Goal: Task Accomplishment & Management: Use online tool/utility

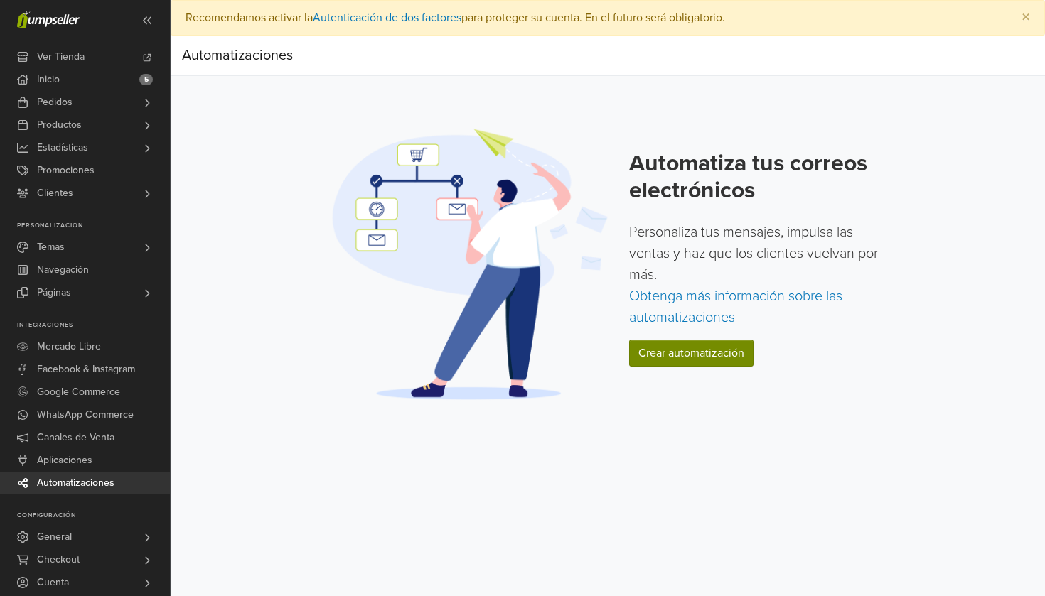
click at [662, 351] on link "Crear automatización" at bounding box center [691, 353] width 124 height 27
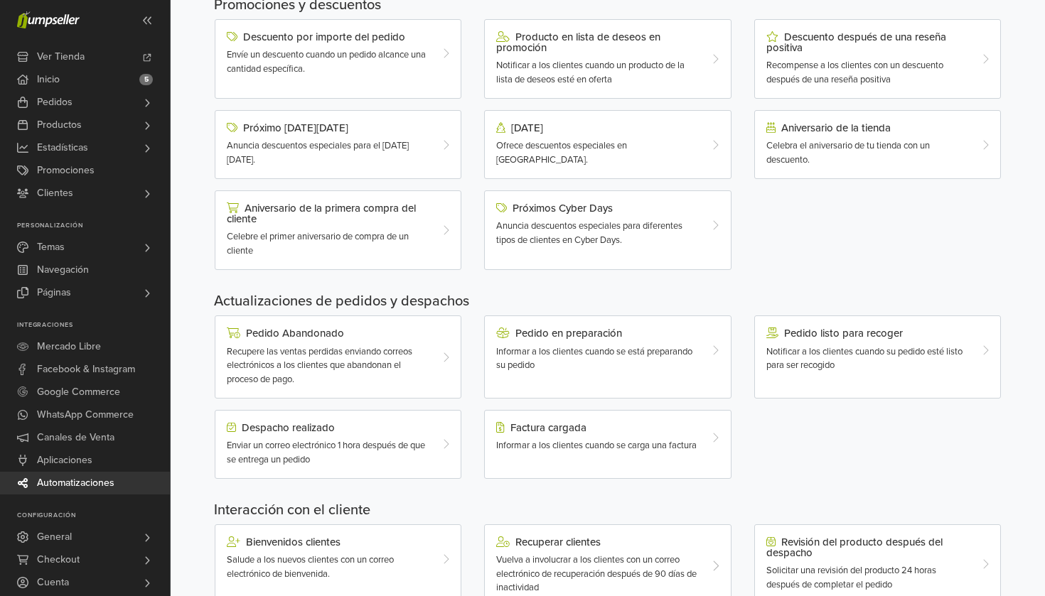
scroll to position [188, 0]
click at [329, 352] on span "Recupere las ventas perdidas enviando correos electrónicos a los clientes que a…" at bounding box center [319, 364] width 185 height 39
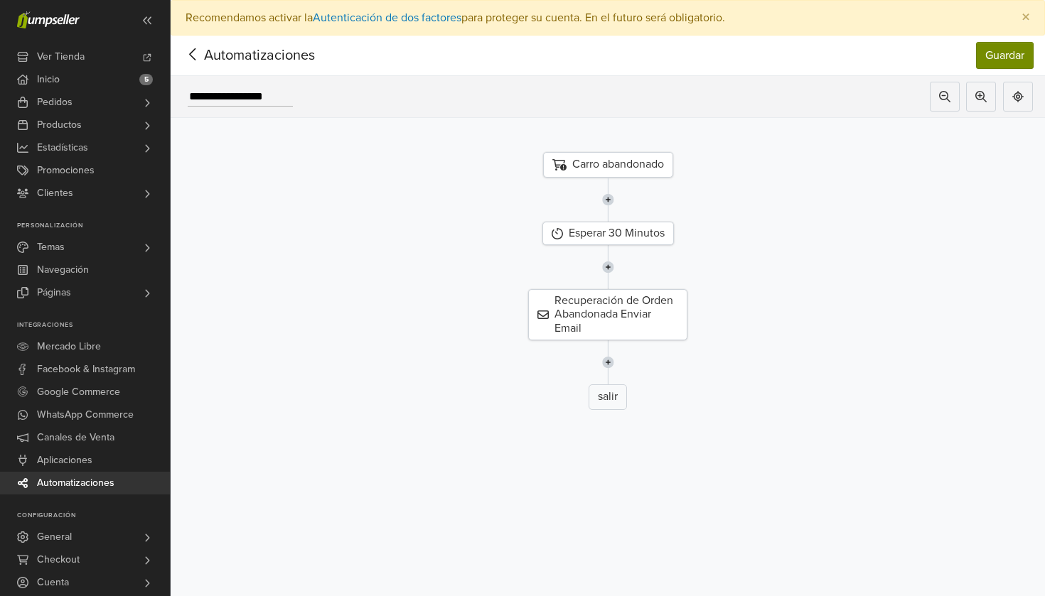
click at [1001, 68] on button "Guardar" at bounding box center [1005, 55] width 58 height 27
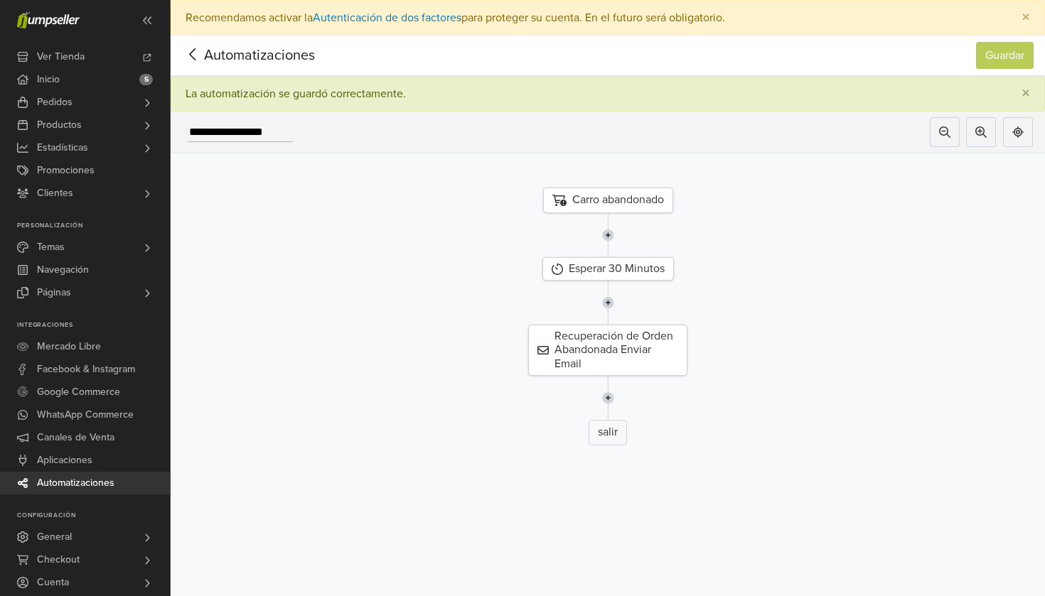
click at [608, 234] on img at bounding box center [608, 235] width 12 height 44
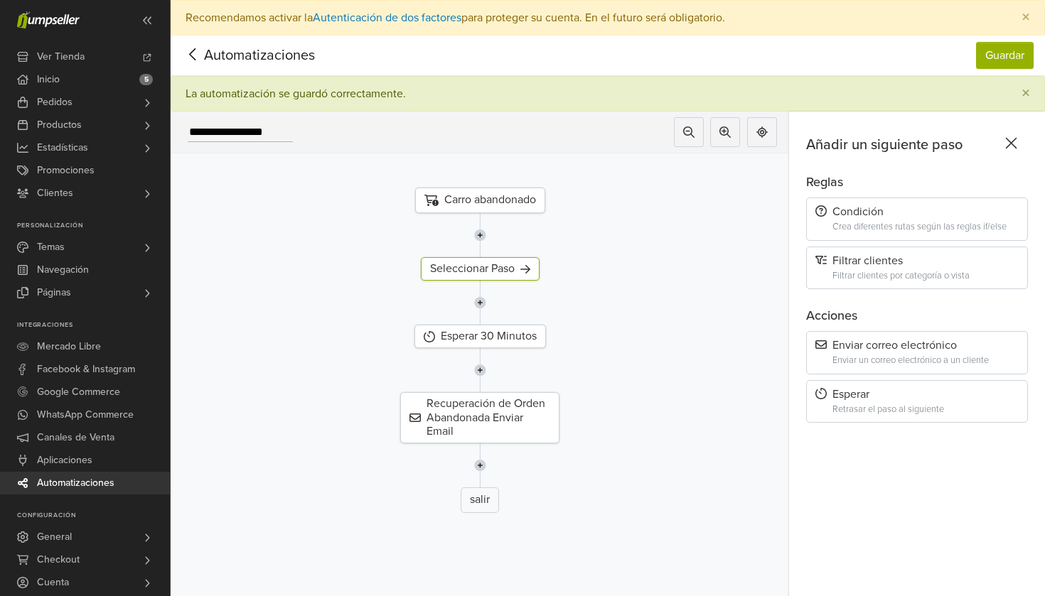
click at [1014, 137] on icon at bounding box center [1011, 143] width 22 height 18
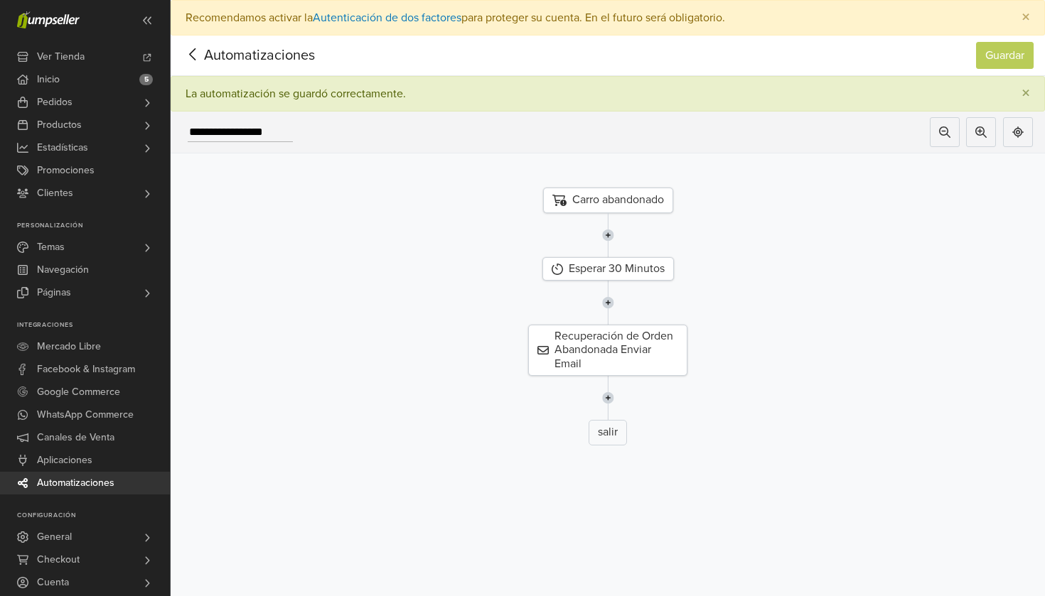
click at [200, 55] on icon at bounding box center [193, 54] width 22 height 18
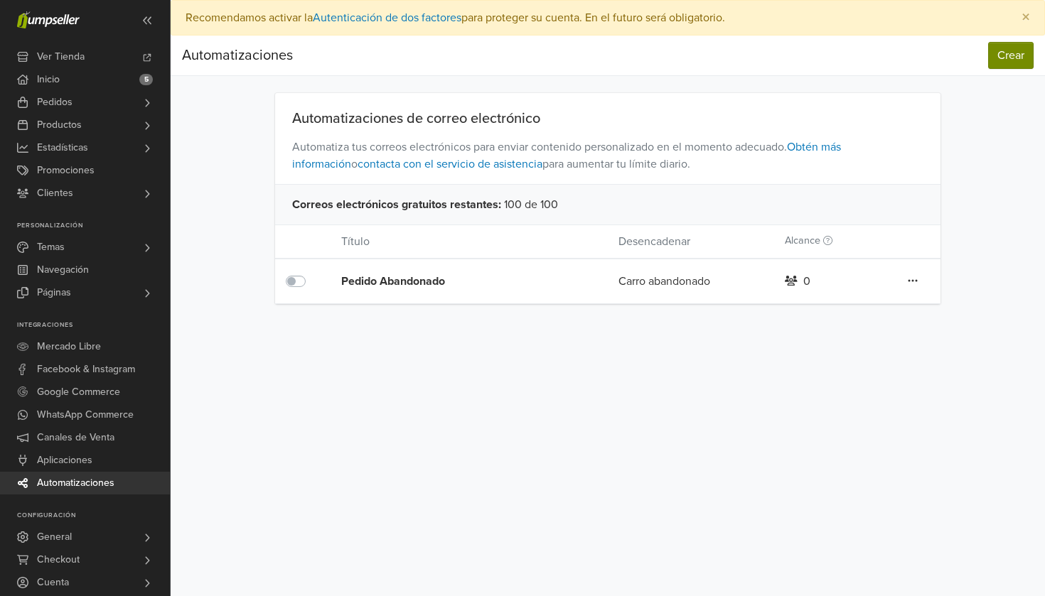
click at [1003, 55] on button "Crear" at bounding box center [1010, 55] width 45 height 27
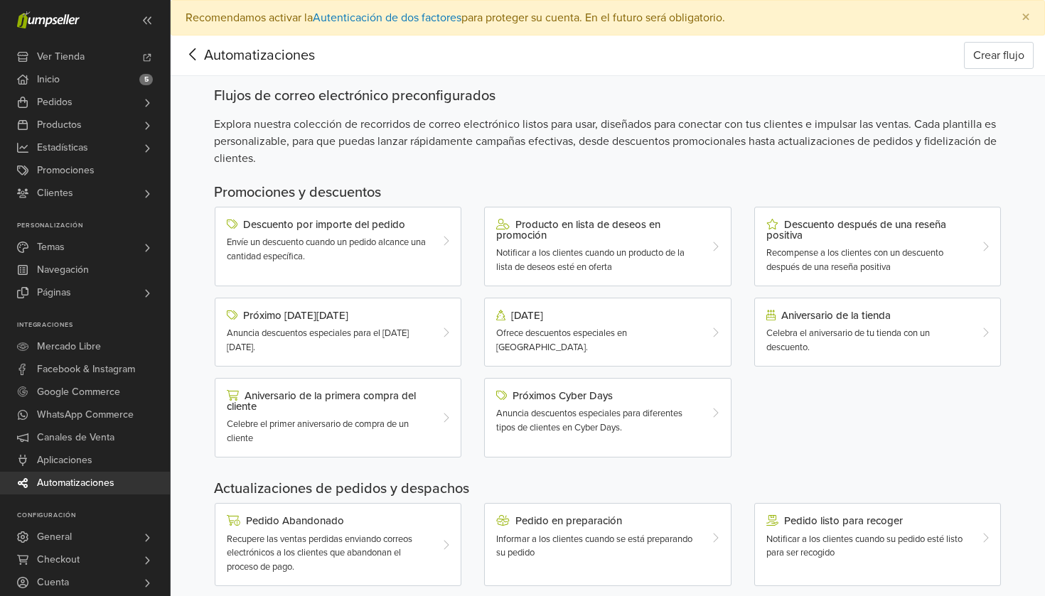
click at [217, 53] on span "Automatizaciones" at bounding box center [237, 55] width 111 height 21
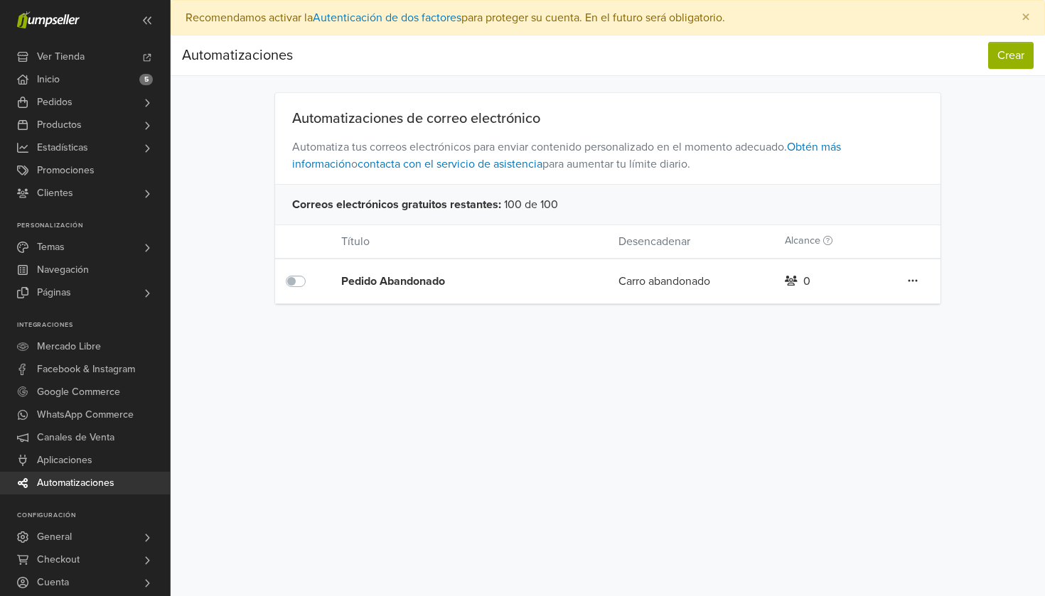
click at [911, 279] on icon at bounding box center [912, 280] width 10 height 11
click at [851, 303] on link "Editar" at bounding box center [861, 309] width 112 height 23
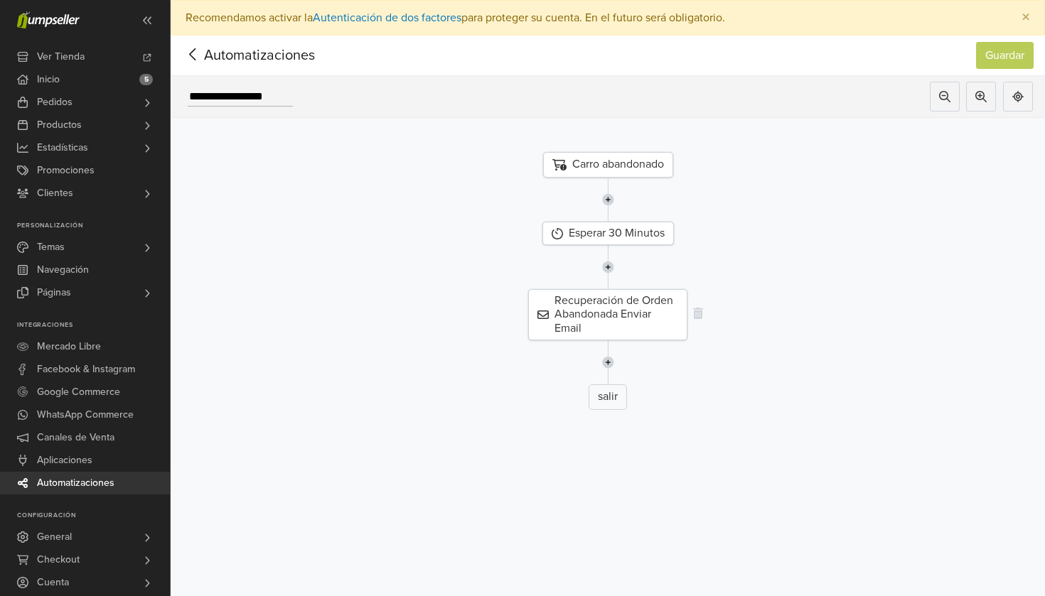
click at [601, 301] on div "Recuperación de Orden Abandonada Enviar Email" at bounding box center [607, 314] width 159 height 51
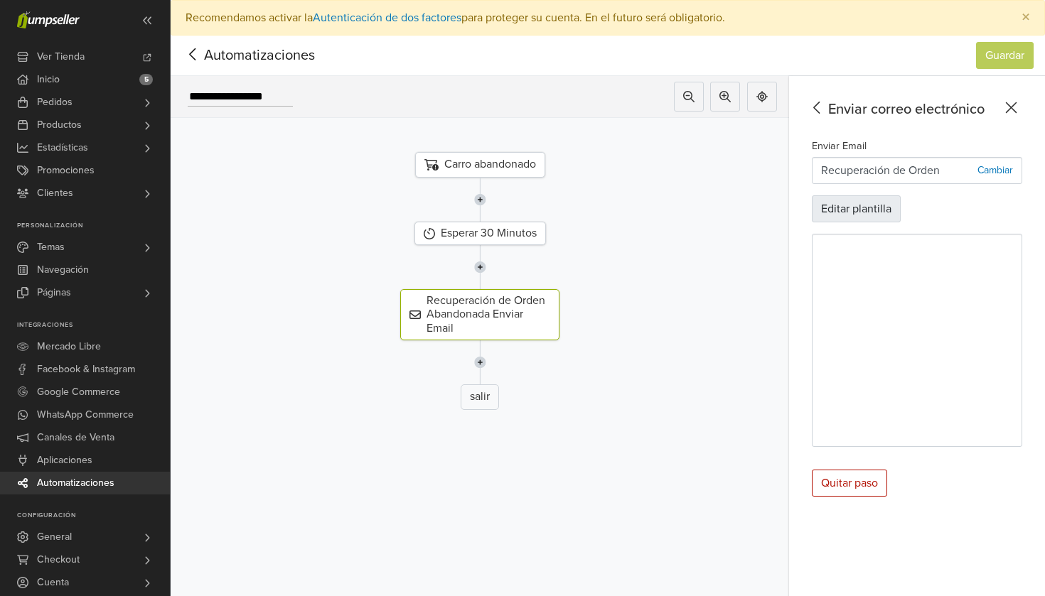
click at [878, 208] on button "Editar plantilla" at bounding box center [856, 208] width 89 height 27
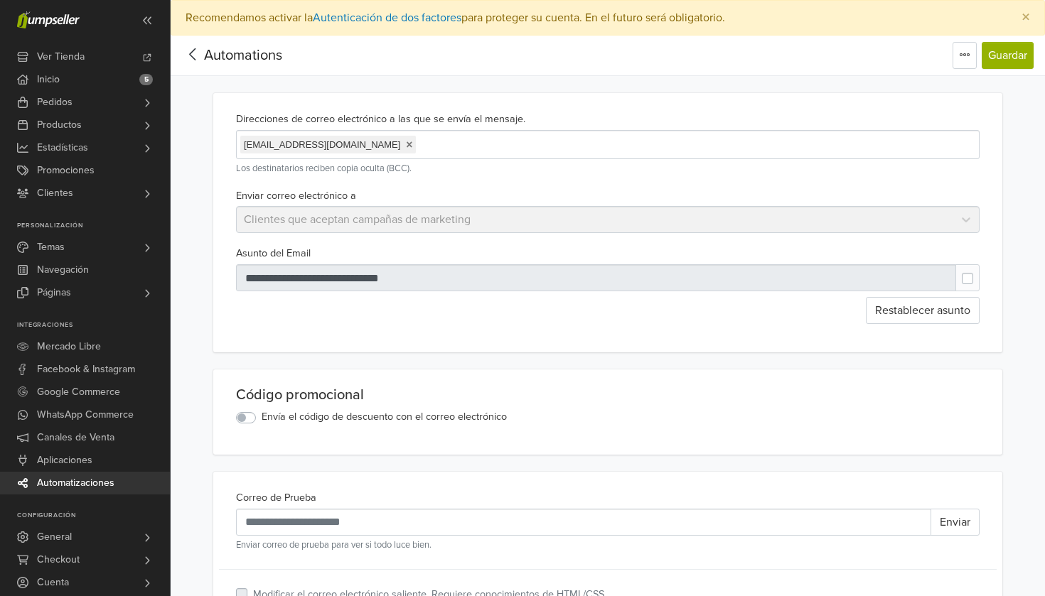
click at [292, 280] on div at bounding box center [596, 277] width 721 height 27
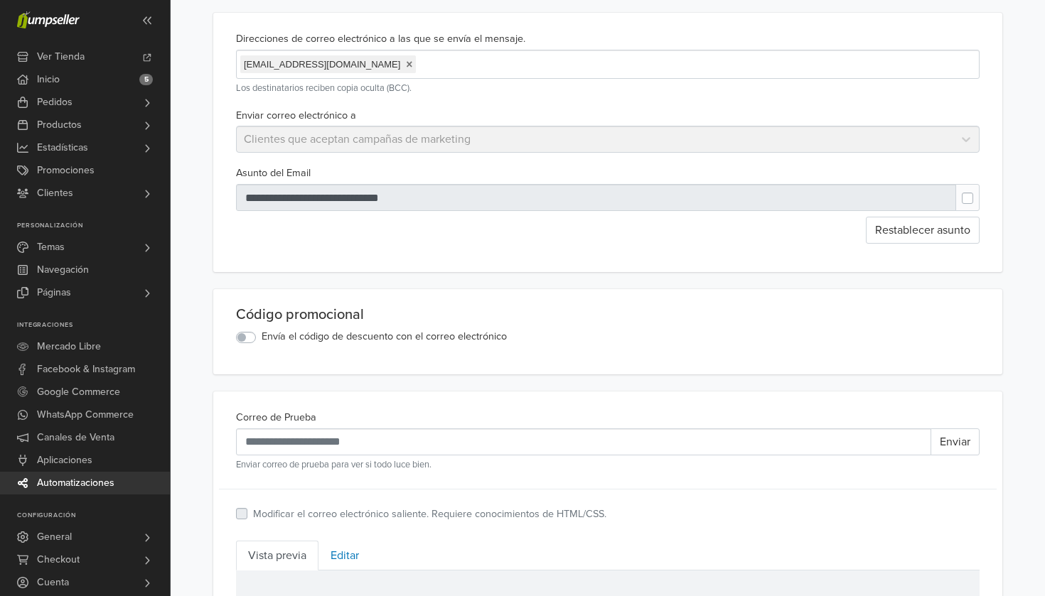
scroll to position [82, 0]
click at [932, 236] on button "Restablecer asunto" at bounding box center [923, 228] width 114 height 27
type input "**********"
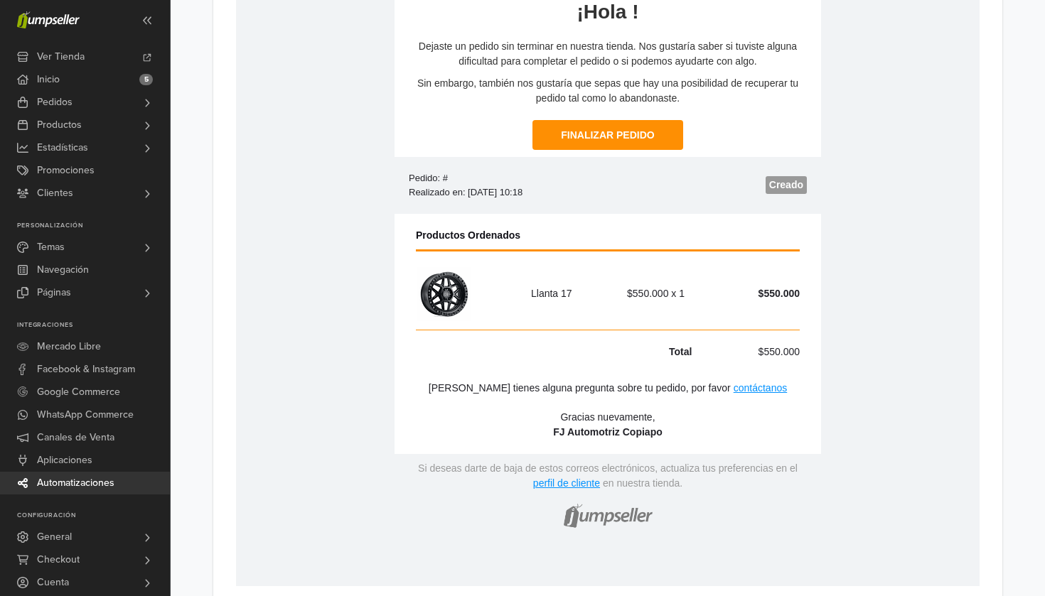
scroll to position [760, 0]
click at [733, 388] on link "contáctanos" at bounding box center [760, 387] width 54 height 11
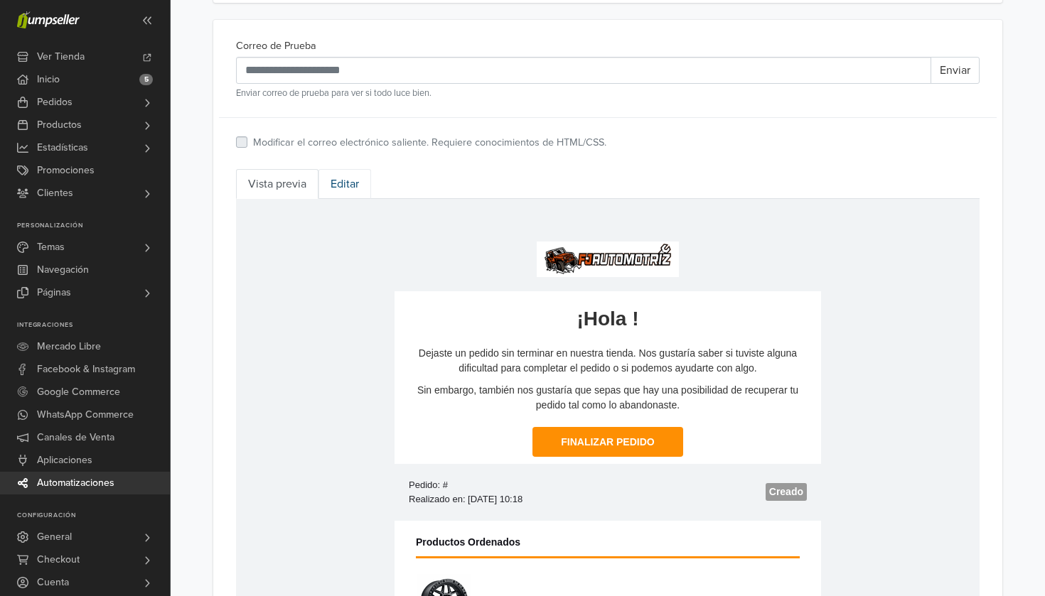
scroll to position [453, 0]
click at [332, 181] on link "Editar" at bounding box center [344, 183] width 53 height 30
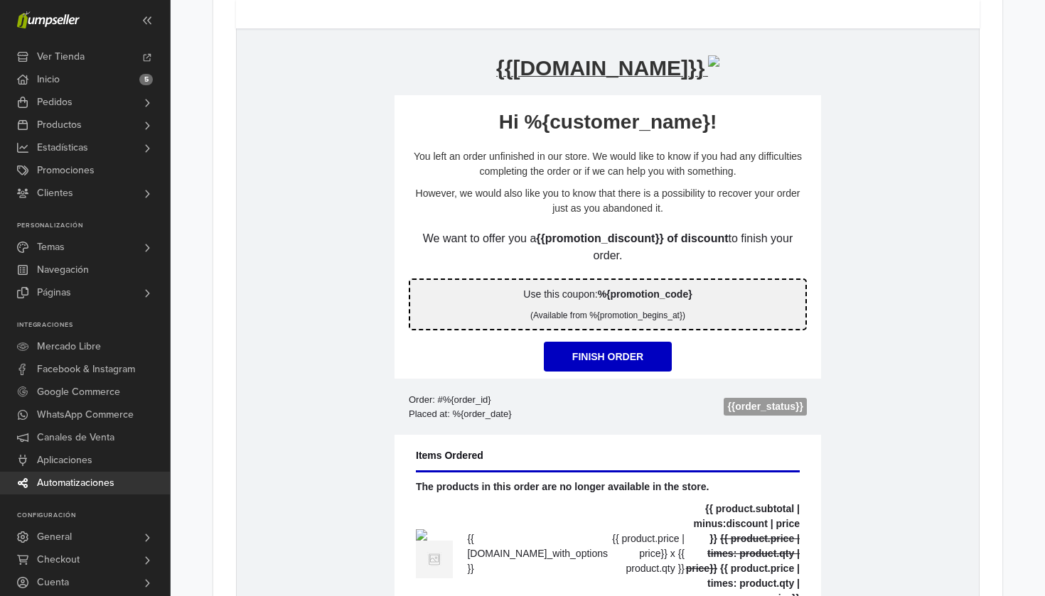
scroll to position [459, 0]
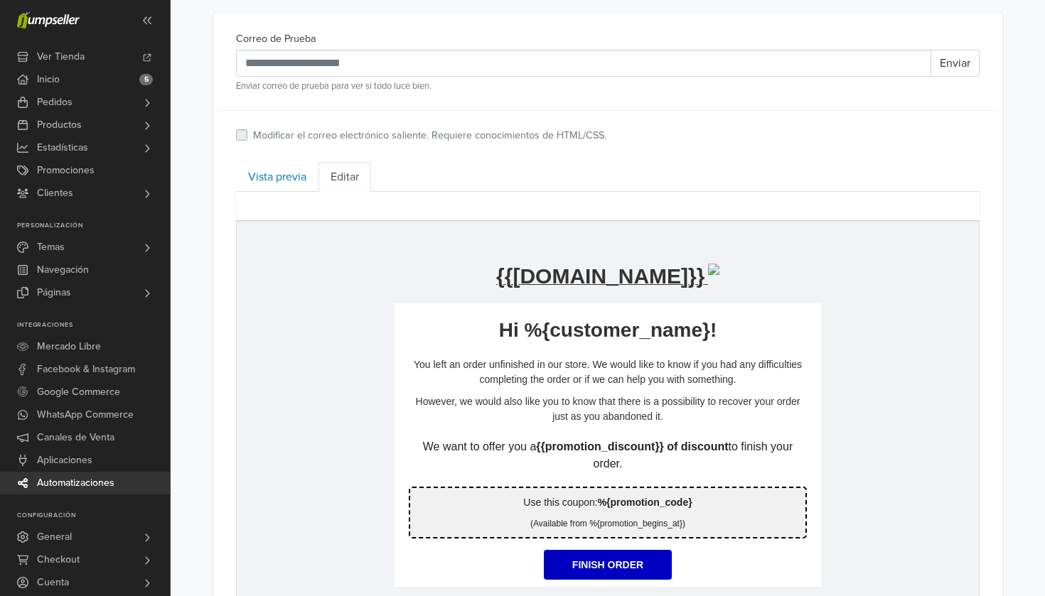
click at [354, 172] on link "Editar" at bounding box center [344, 177] width 53 height 30
click at [302, 167] on link "Vista previa" at bounding box center [277, 177] width 82 height 30
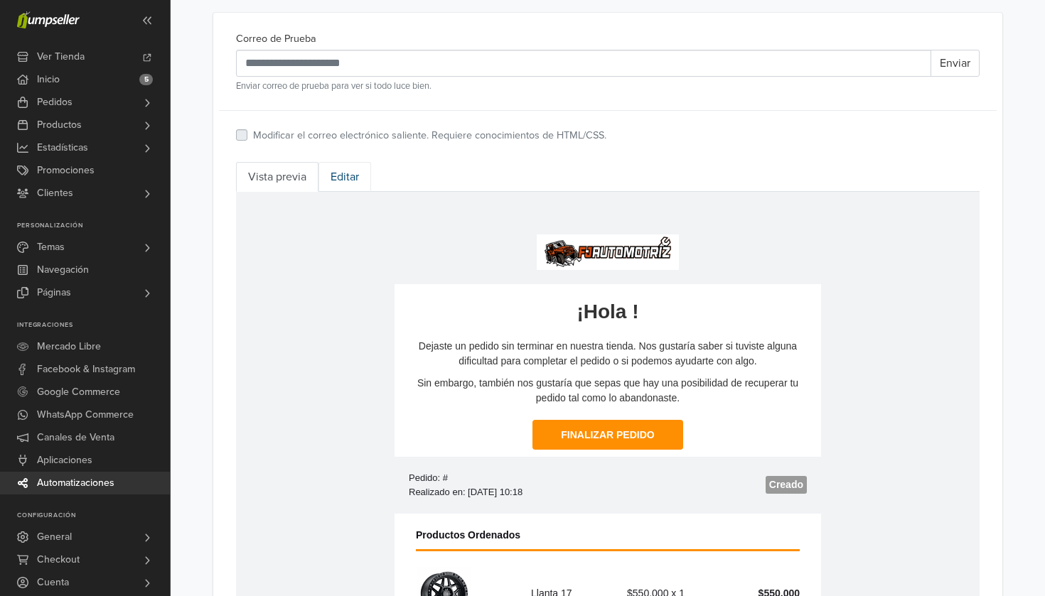
click at [342, 175] on link "Editar" at bounding box center [344, 177] width 53 height 30
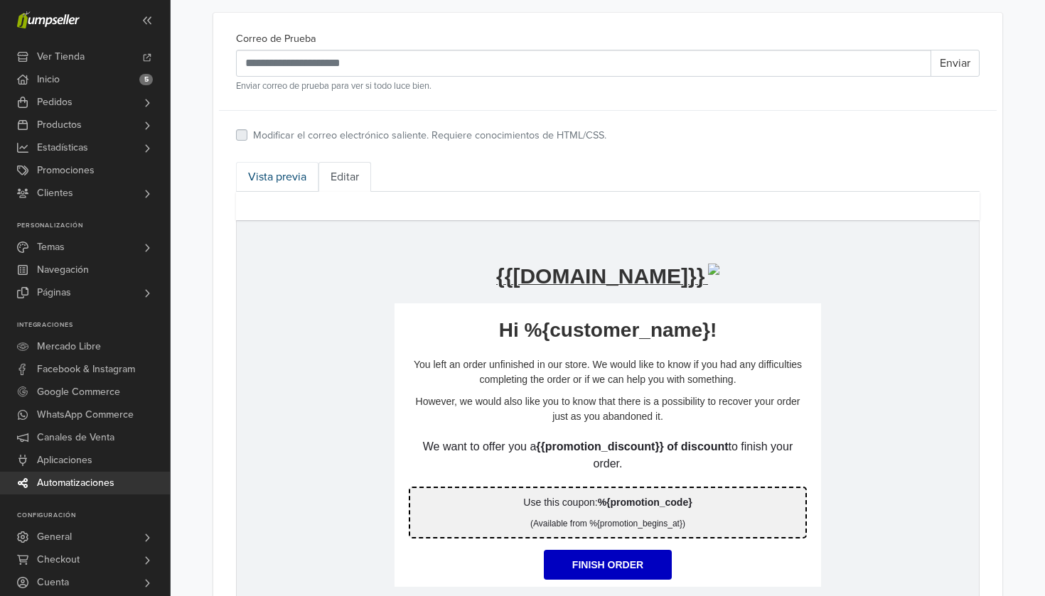
click at [289, 173] on link "Vista previa" at bounding box center [277, 177] width 82 height 30
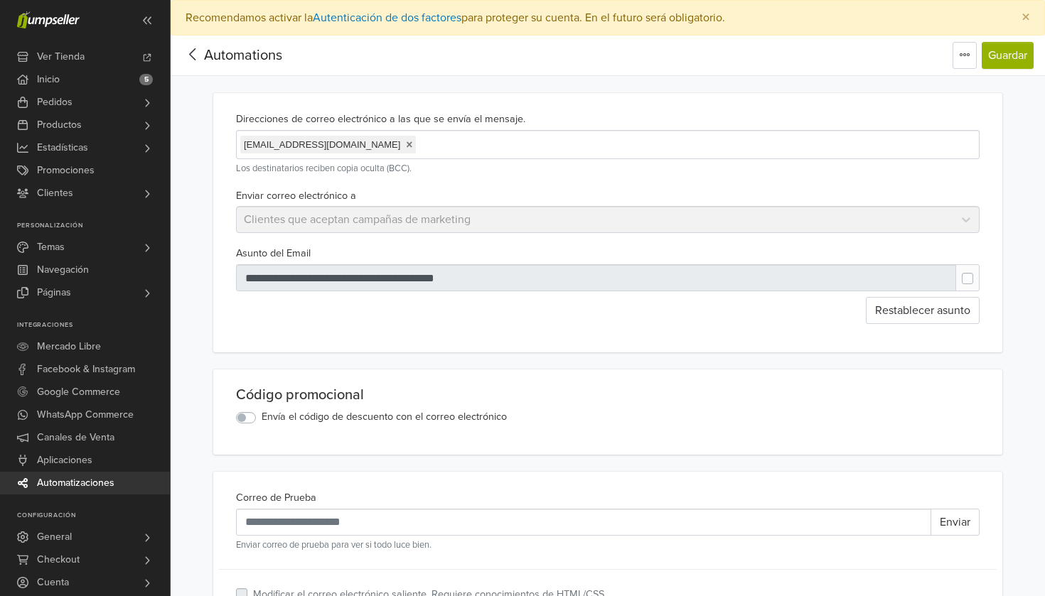
scroll to position [0, 0]
click at [230, 43] on div "Automations" at bounding box center [232, 55] width 100 height 28
click at [226, 48] on span "Automations" at bounding box center [243, 55] width 78 height 17
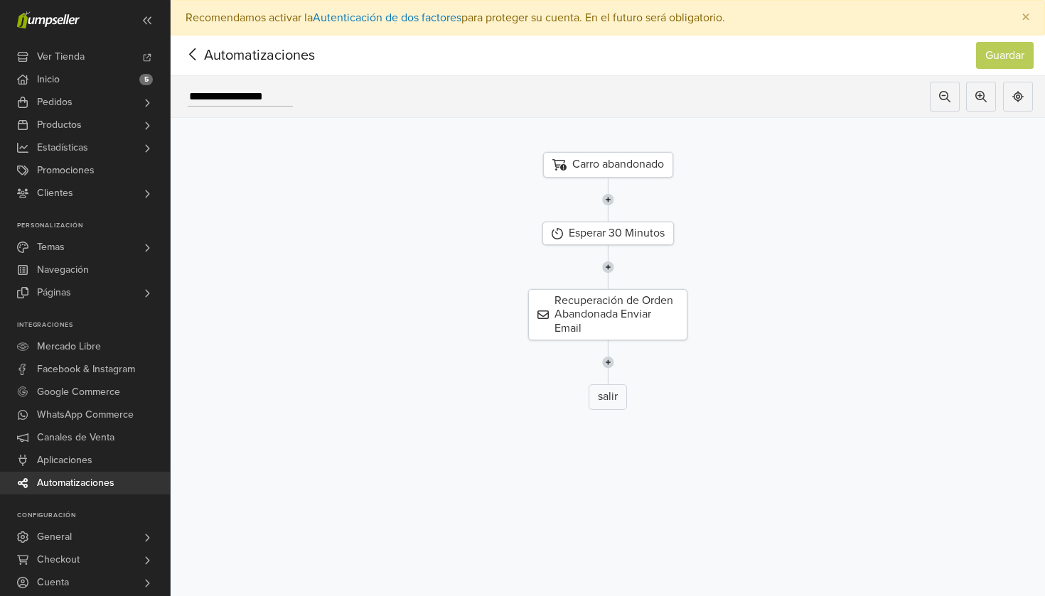
click at [208, 52] on span "Automatizaciones" at bounding box center [237, 55] width 111 height 21
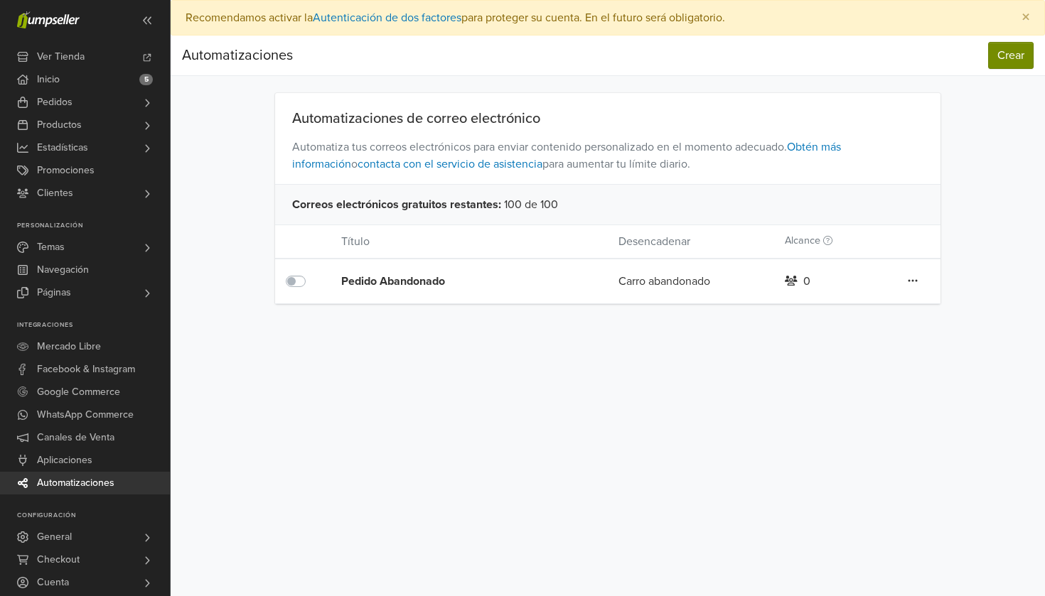
click at [1001, 65] on button "Crear" at bounding box center [1010, 55] width 45 height 27
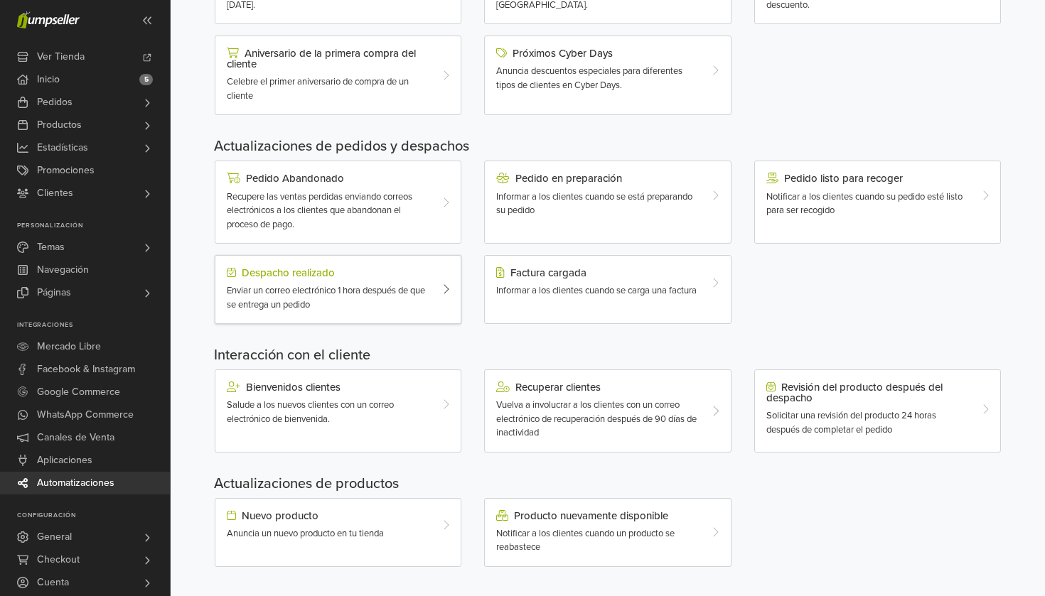
scroll to position [342, 0]
click at [67, 125] on span "Productos" at bounding box center [59, 125] width 45 height 23
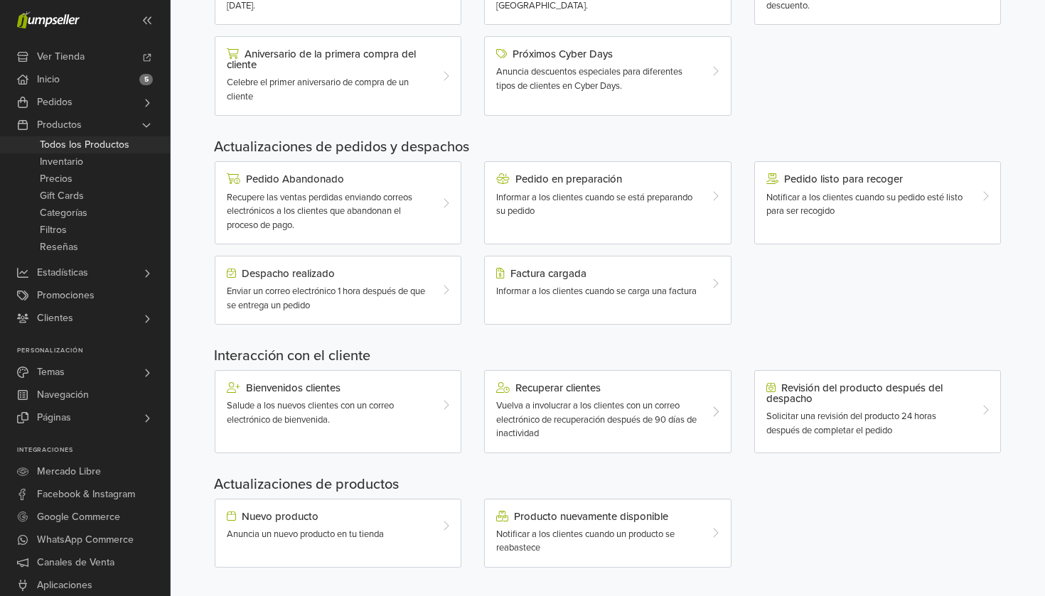
click at [76, 148] on span "Todos los Productos" at bounding box center [85, 144] width 90 height 17
